Goal: Task Accomplishment & Management: Manage account settings

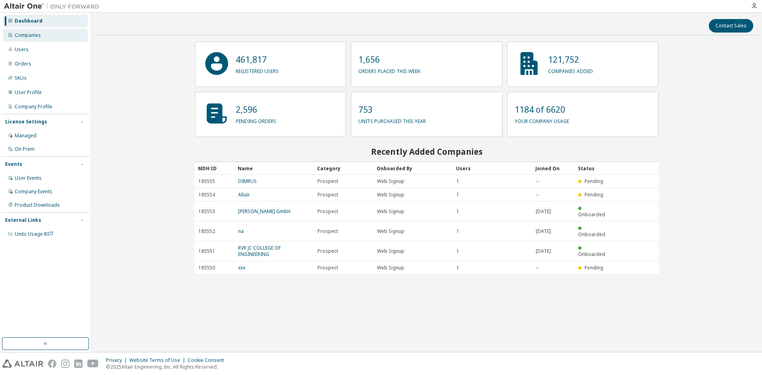
click at [37, 37] on div "Companies" at bounding box center [28, 35] width 26 height 6
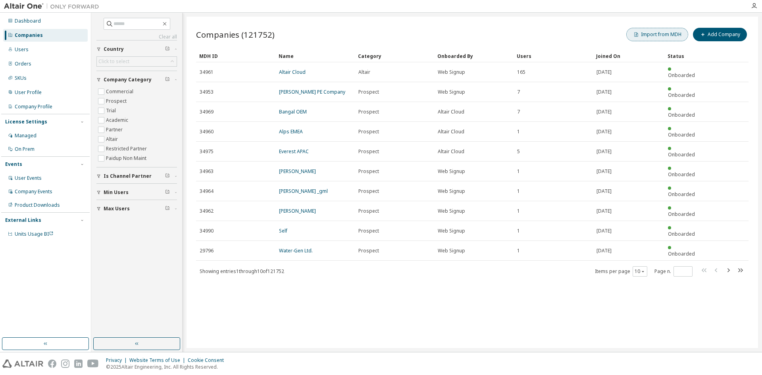
click at [662, 37] on button "Import from MDH" at bounding box center [657, 34] width 62 height 13
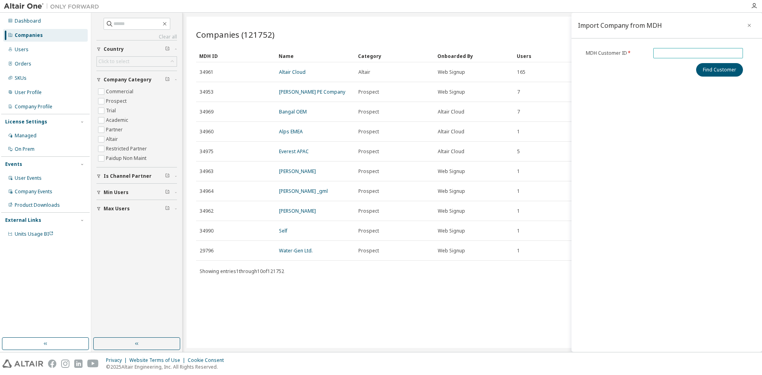
click at [655, 51] on input "text" at bounding box center [698, 53] width 86 height 6
paste input "******"
type input "******"
click at [719, 71] on button "Find Customer" at bounding box center [719, 69] width 47 height 13
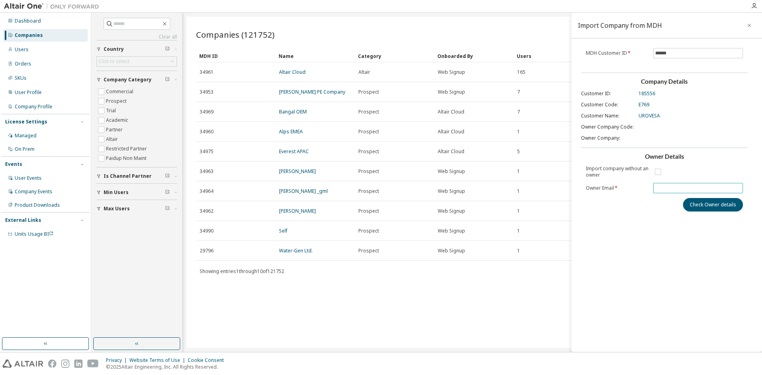
click at [665, 190] on input "text" at bounding box center [698, 188] width 86 height 6
paste input "**********"
type input "**********"
click at [704, 208] on button "Check Owner details" at bounding box center [713, 204] width 60 height 13
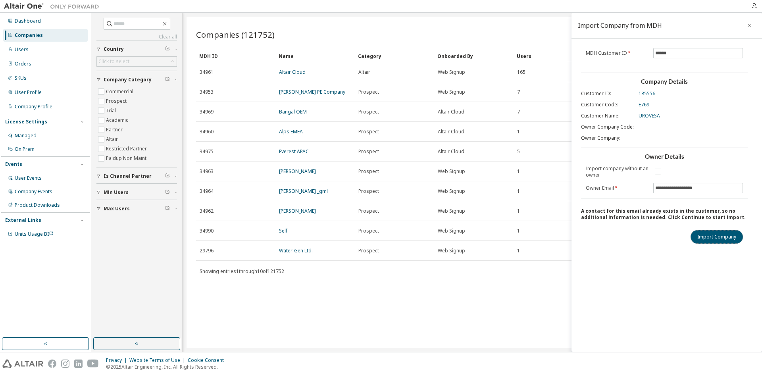
click at [708, 235] on button "Import Company" at bounding box center [717, 236] width 52 height 13
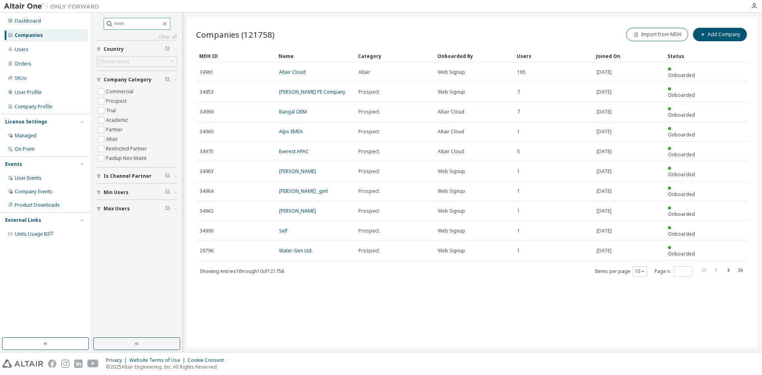
click at [116, 22] on input "text" at bounding box center [137, 24] width 48 height 8
type input "*******"
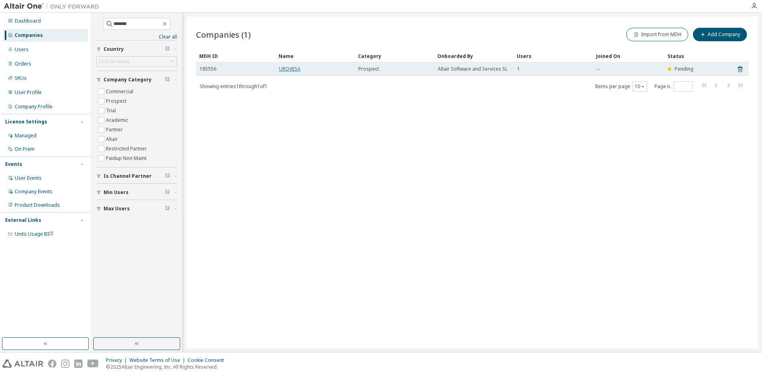
click at [298, 69] on link "UROVESA" at bounding box center [289, 68] width 21 height 7
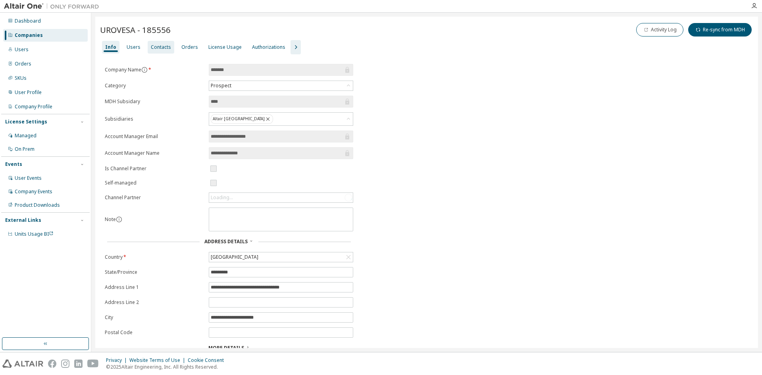
click at [155, 48] on div "Contacts" at bounding box center [161, 47] width 20 height 6
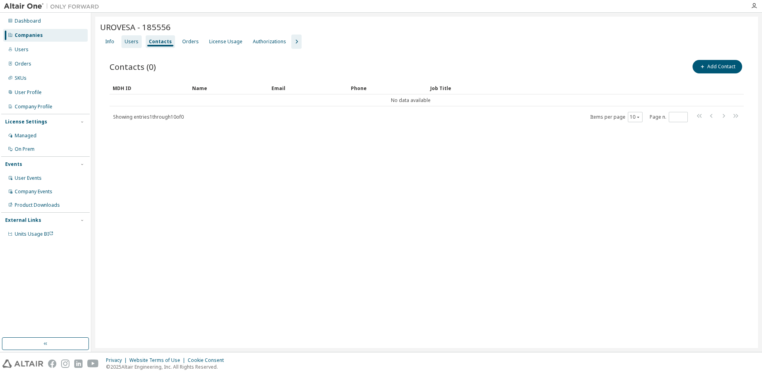
click at [132, 45] on div "Users" at bounding box center [131, 41] width 20 height 13
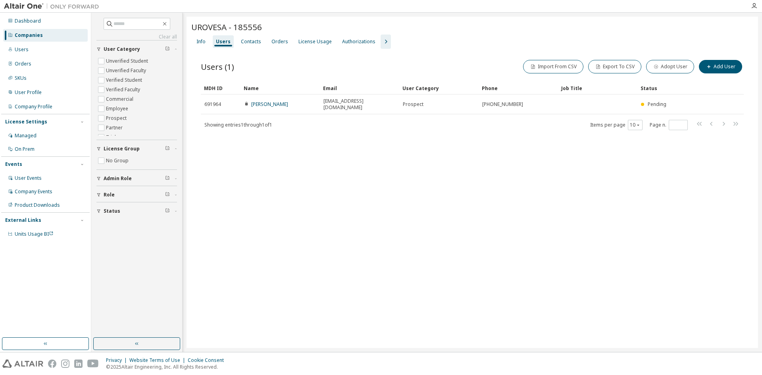
click at [258, 220] on div "UROVESA - 185556 Clear Load Save Save As Field Operator Value Select filter Sel…" at bounding box center [472, 182] width 571 height 331
click at [329, 223] on div "UROVESA - 185556 Clear Load Save Save As Field Operator Value Select filter Sel…" at bounding box center [472, 182] width 571 height 331
click at [197, 38] on div "Info" at bounding box center [200, 41] width 9 height 6
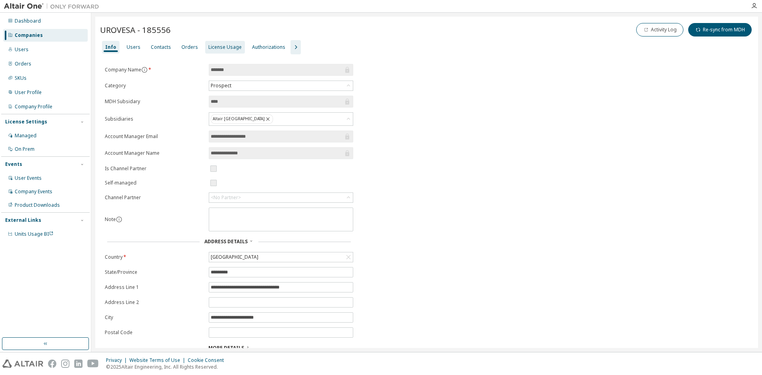
click at [211, 44] on div "License Usage" at bounding box center [224, 47] width 33 height 6
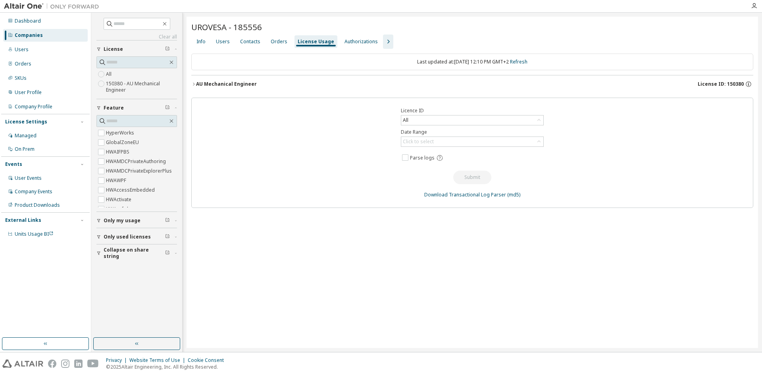
click at [230, 85] on div "AU Mechanical Engineer" at bounding box center [226, 84] width 61 height 6
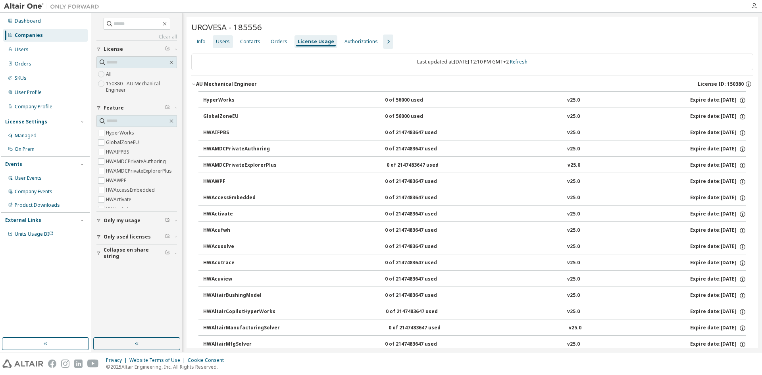
click at [216, 40] on div "Users" at bounding box center [223, 41] width 14 height 6
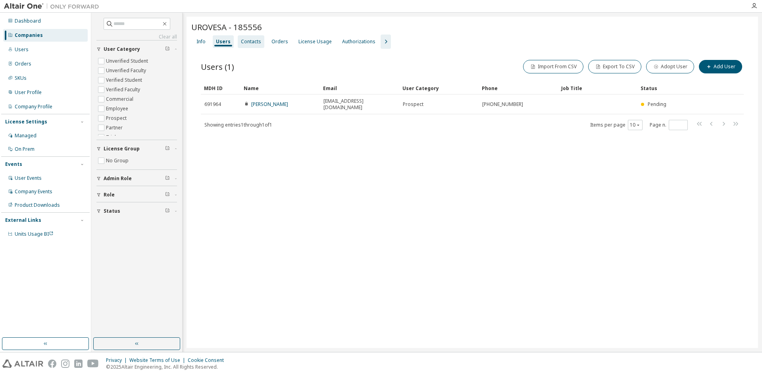
click at [251, 41] on div "Contacts" at bounding box center [251, 41] width 20 height 6
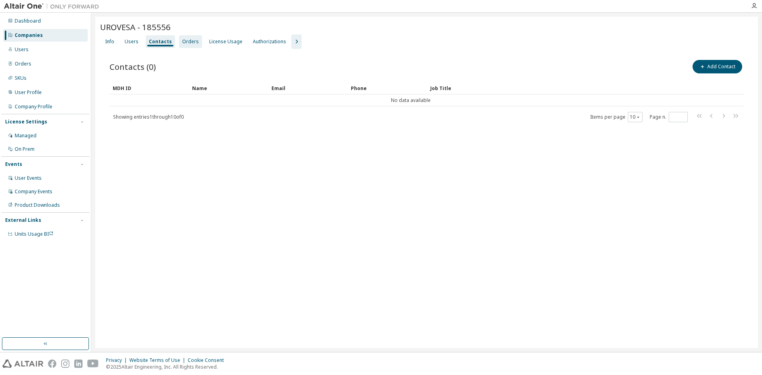
click at [179, 43] on div "Orders" at bounding box center [190, 41] width 23 height 13
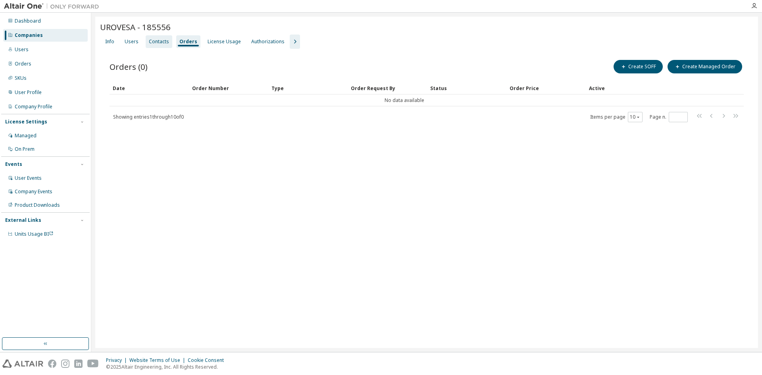
click at [153, 43] on div "Contacts" at bounding box center [159, 41] width 20 height 6
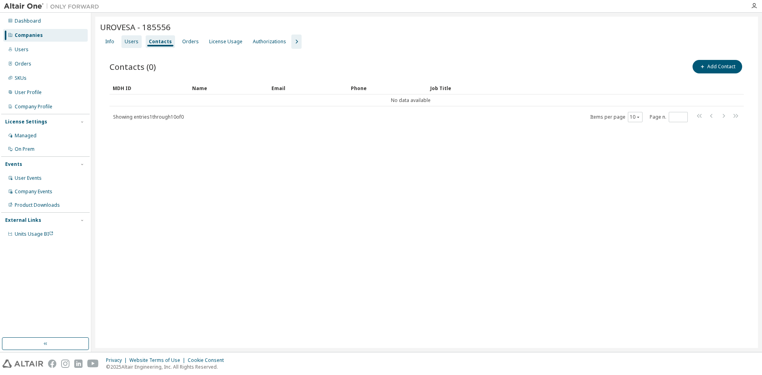
click at [134, 43] on div "Users" at bounding box center [132, 41] width 14 height 6
